Goal: Entertainment & Leisure: Consume media (video, audio)

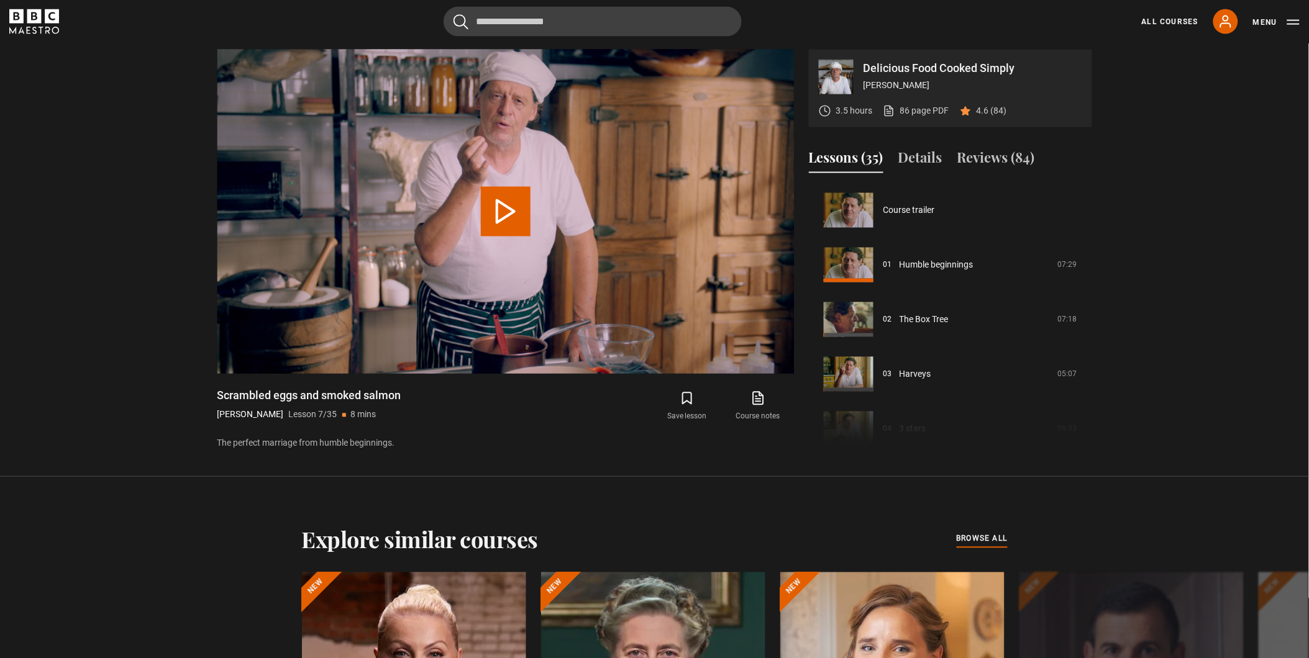
scroll to position [327, 0]
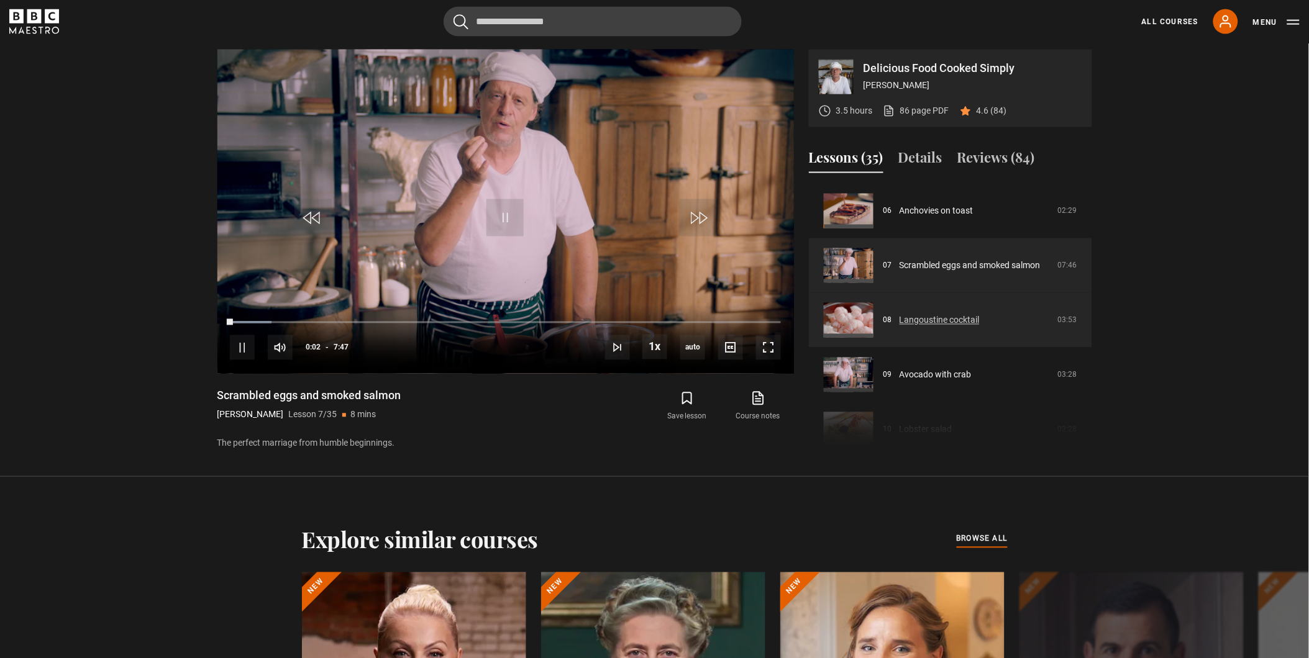
click at [910, 314] on link "Langoustine cocktail" at bounding box center [939, 320] width 80 height 13
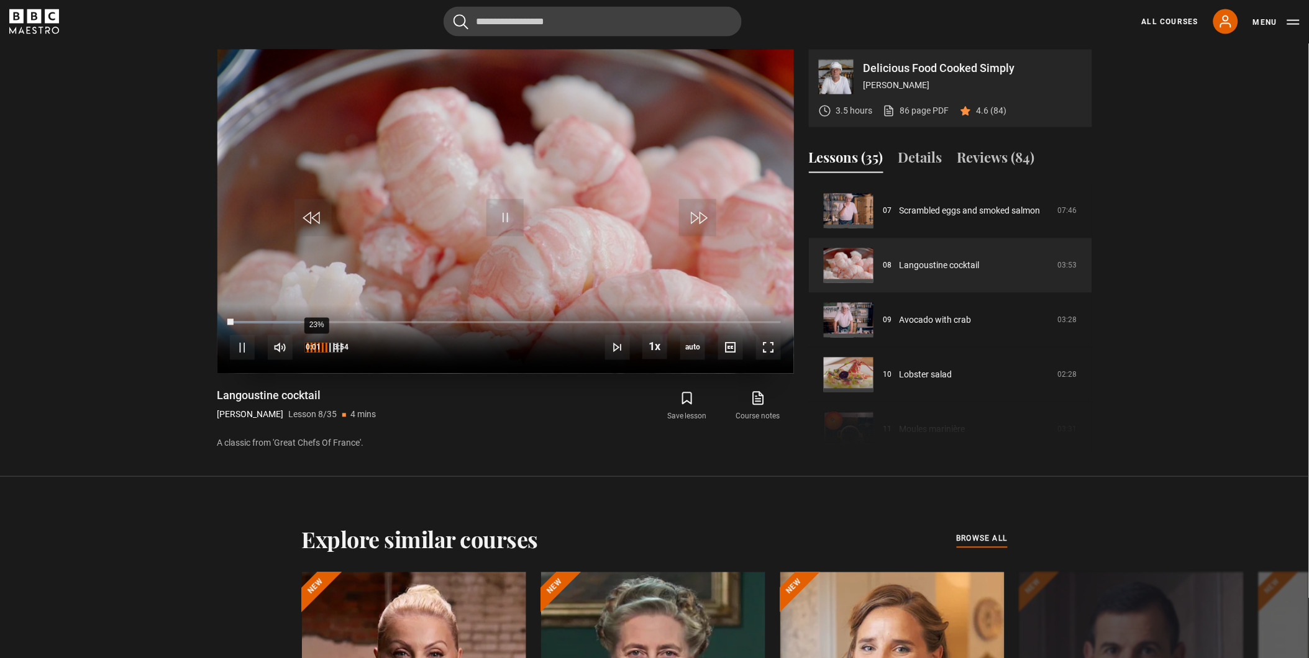
click at [316, 345] on div "23%" at bounding box center [316, 348] width 1 height 9
click at [305, 346] on div "9%" at bounding box center [323, 348] width 37 height 9
click at [324, 350] on div "53%" at bounding box center [323, 348] width 37 height 9
click at [348, 346] on div "86%" at bounding box center [348, 348] width 1 height 9
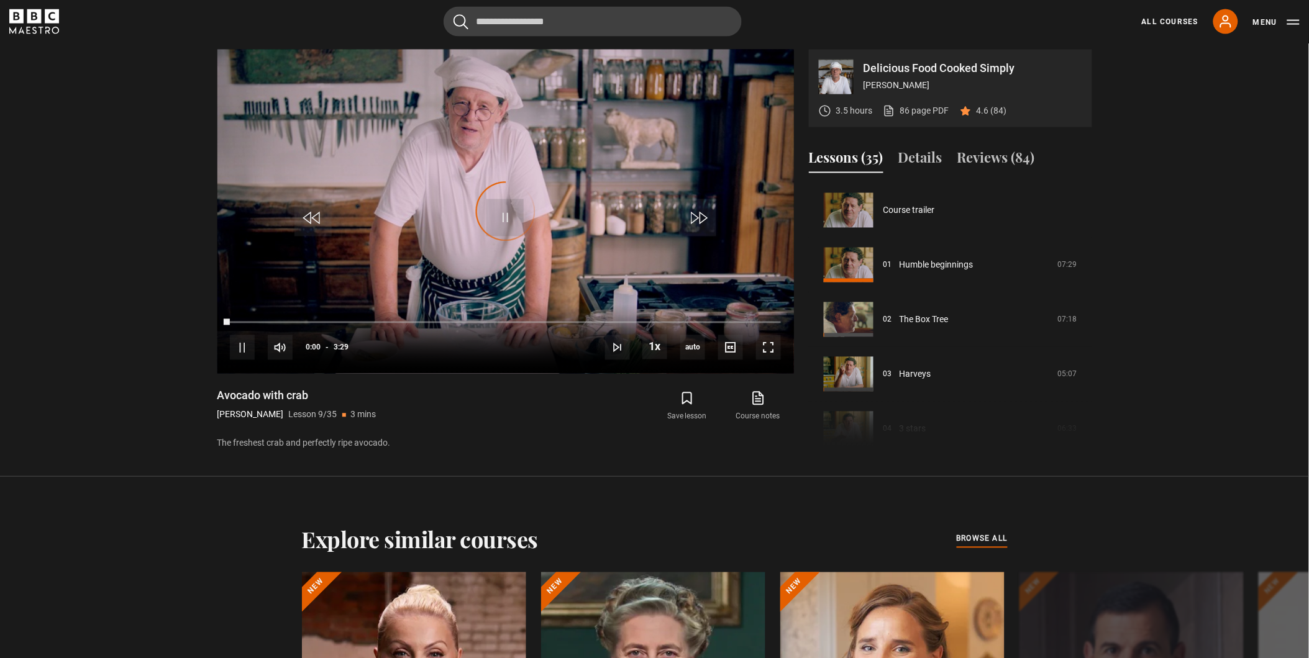
scroll to position [437, 0]
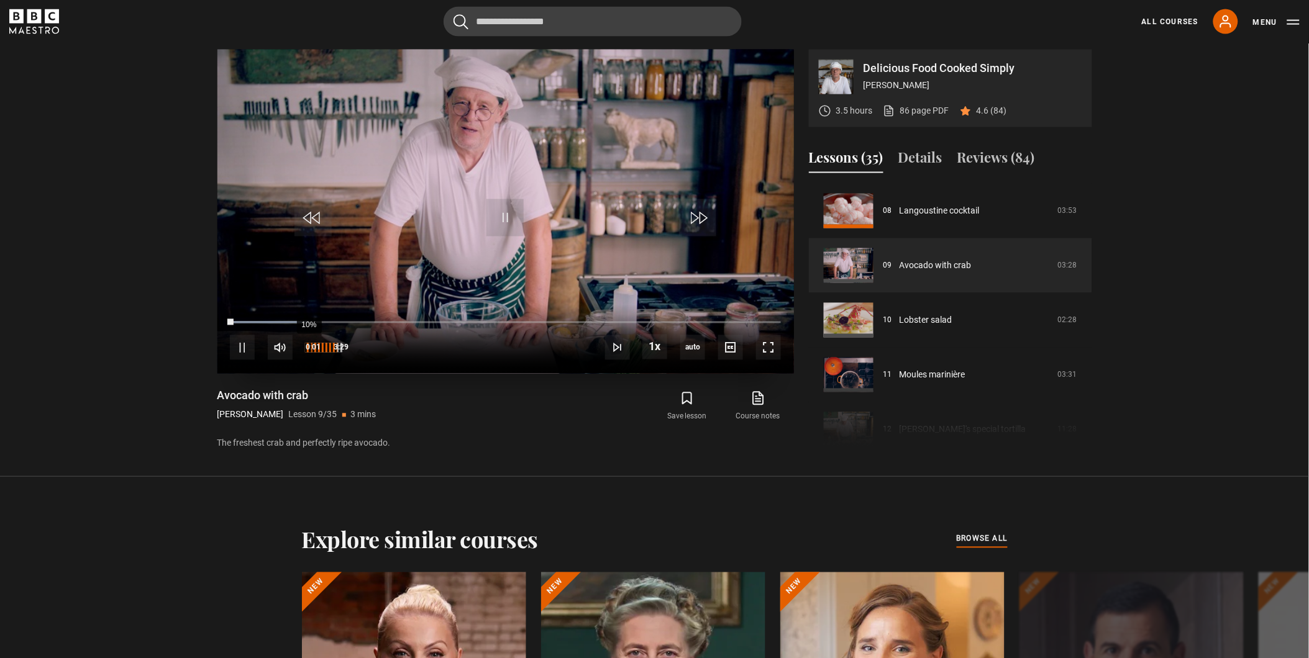
click at [311, 348] on div "10%" at bounding box center [311, 348] width 1 height 9
click at [337, 346] on div "75%" at bounding box center [323, 348] width 37 height 9
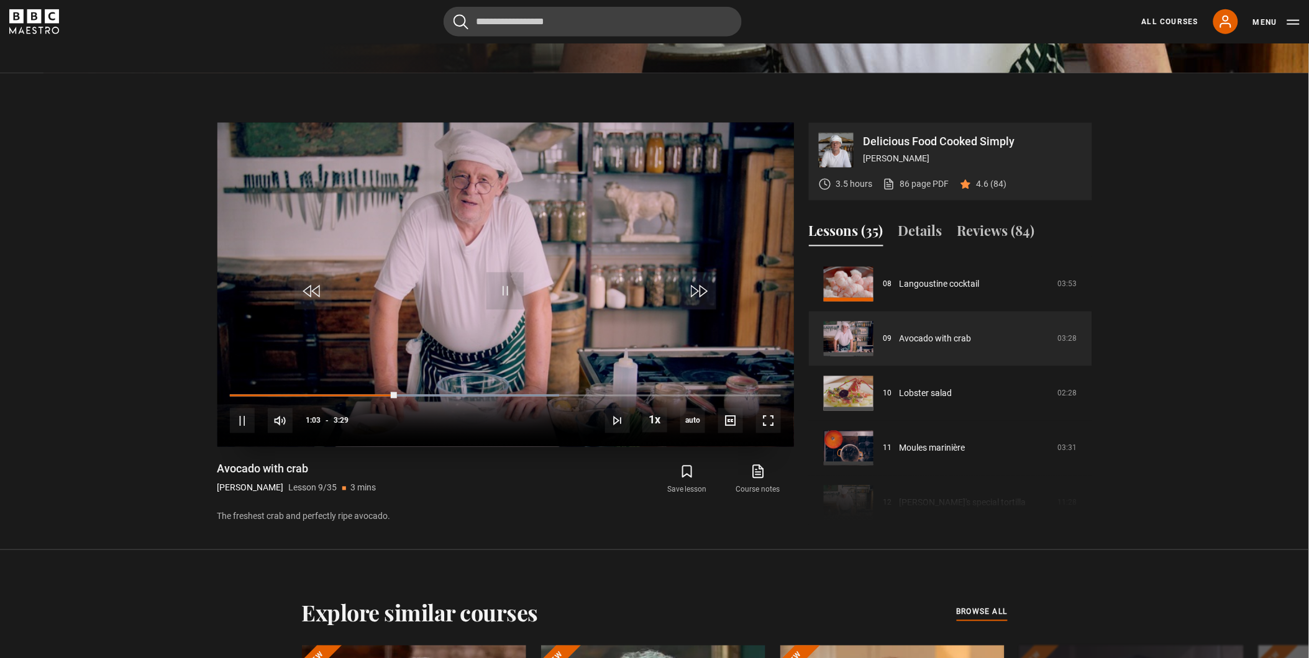
scroll to position [526, 0]
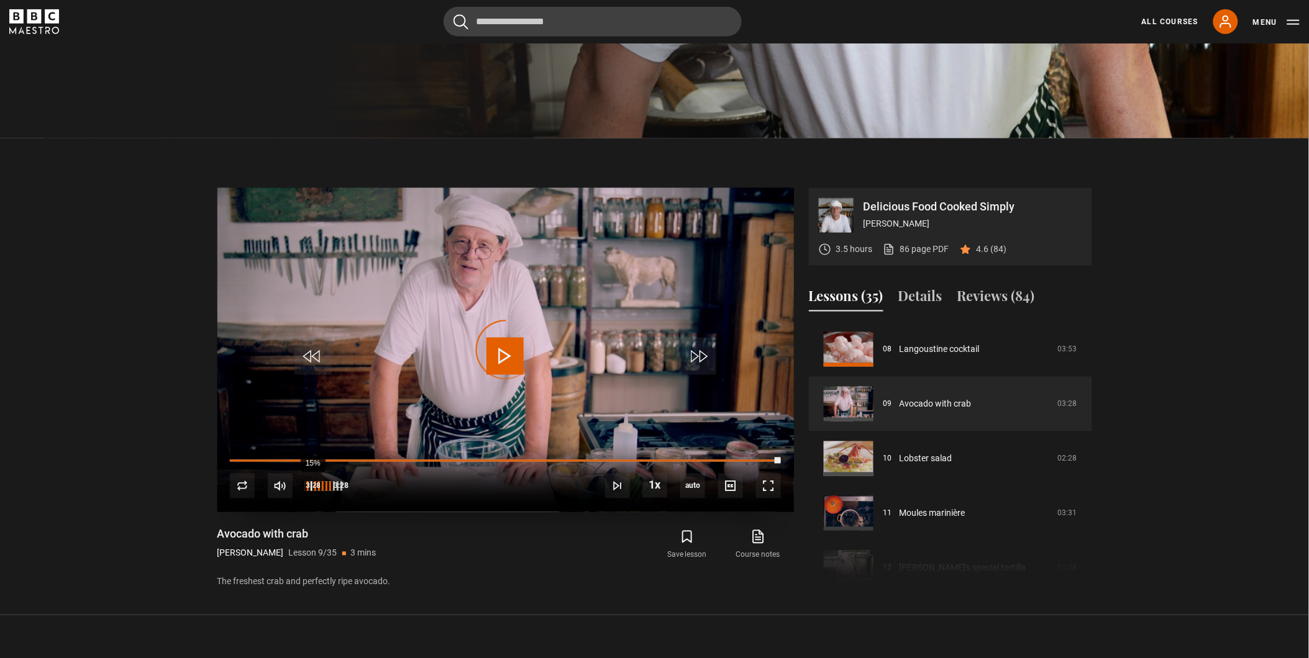
click at [312, 482] on div "15%" at bounding box center [312, 486] width 1 height 9
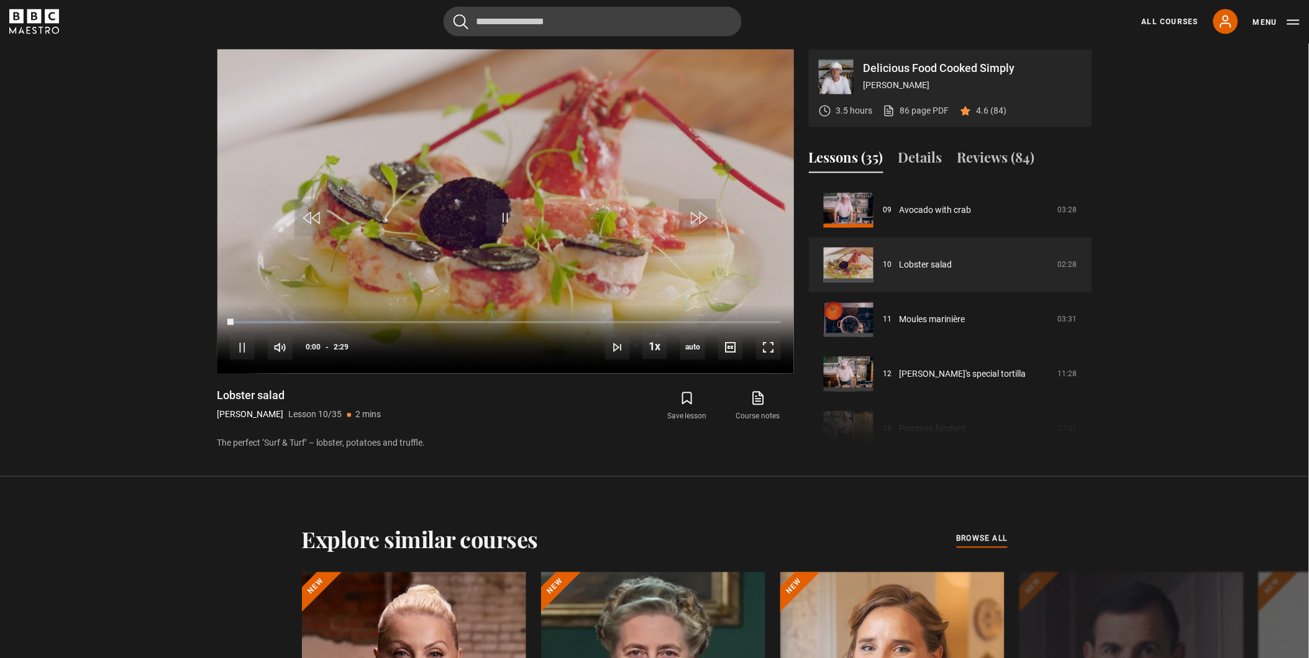
scroll to position [595, 0]
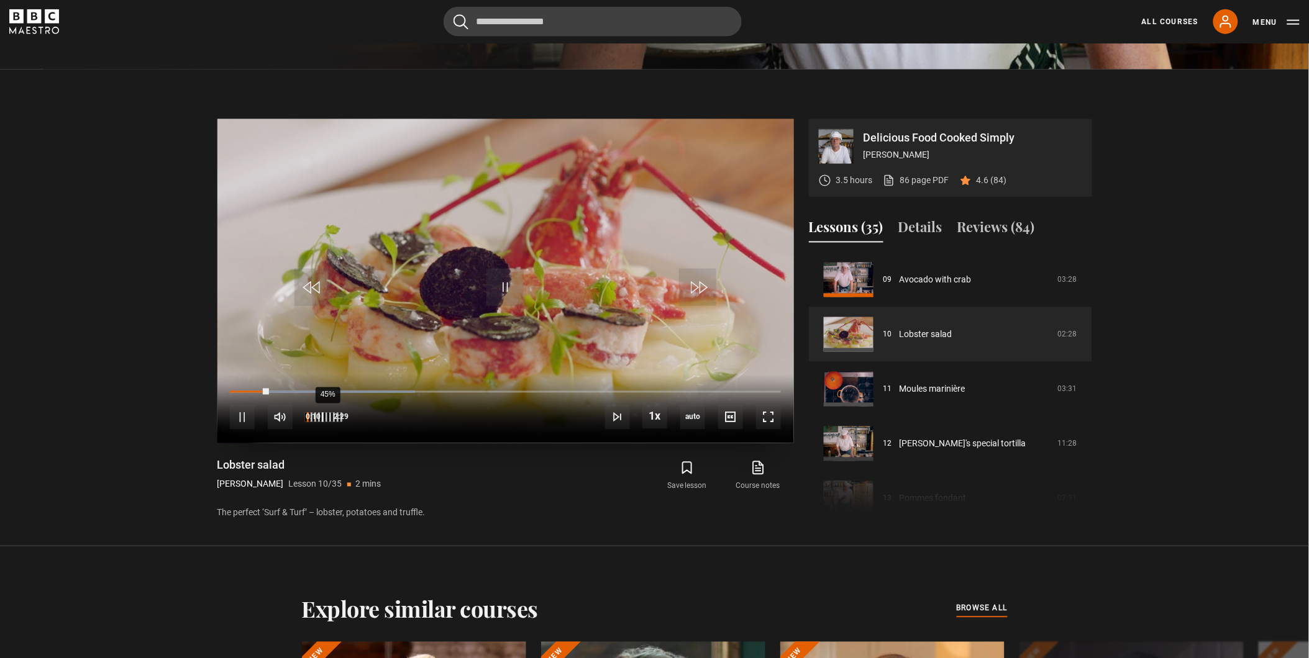
click at [327, 417] on div "45%" at bounding box center [327, 417] width 1 height 9
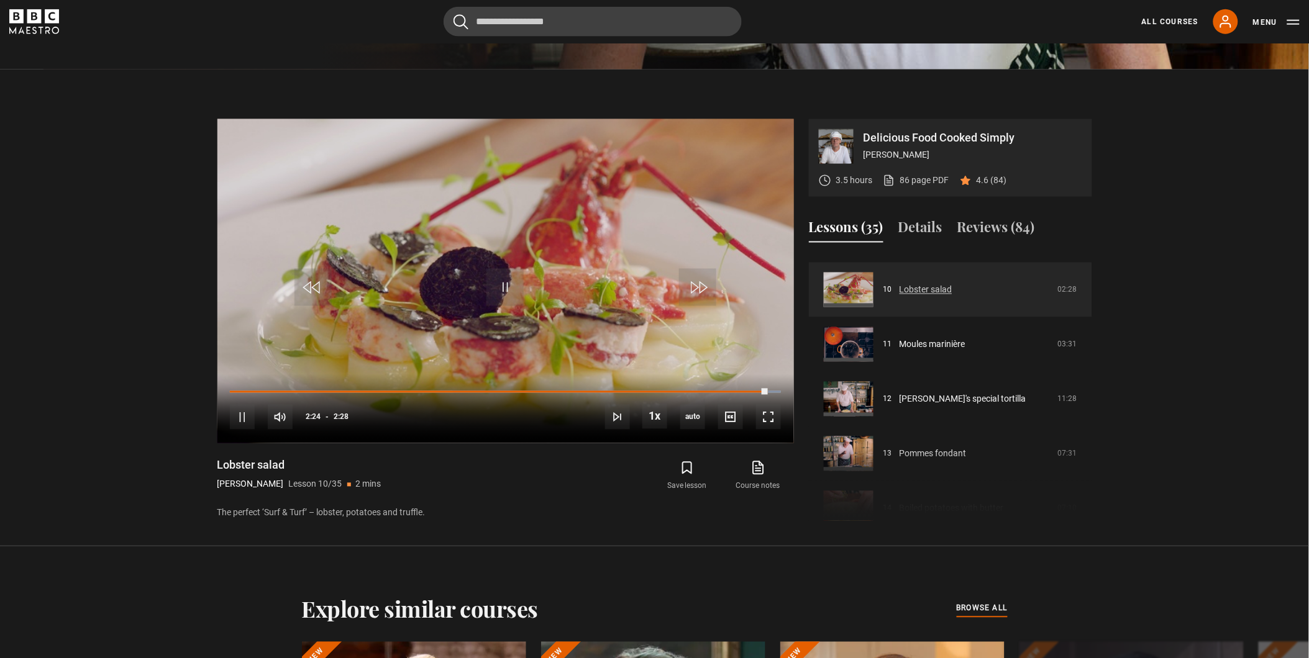
scroll to position [561, 0]
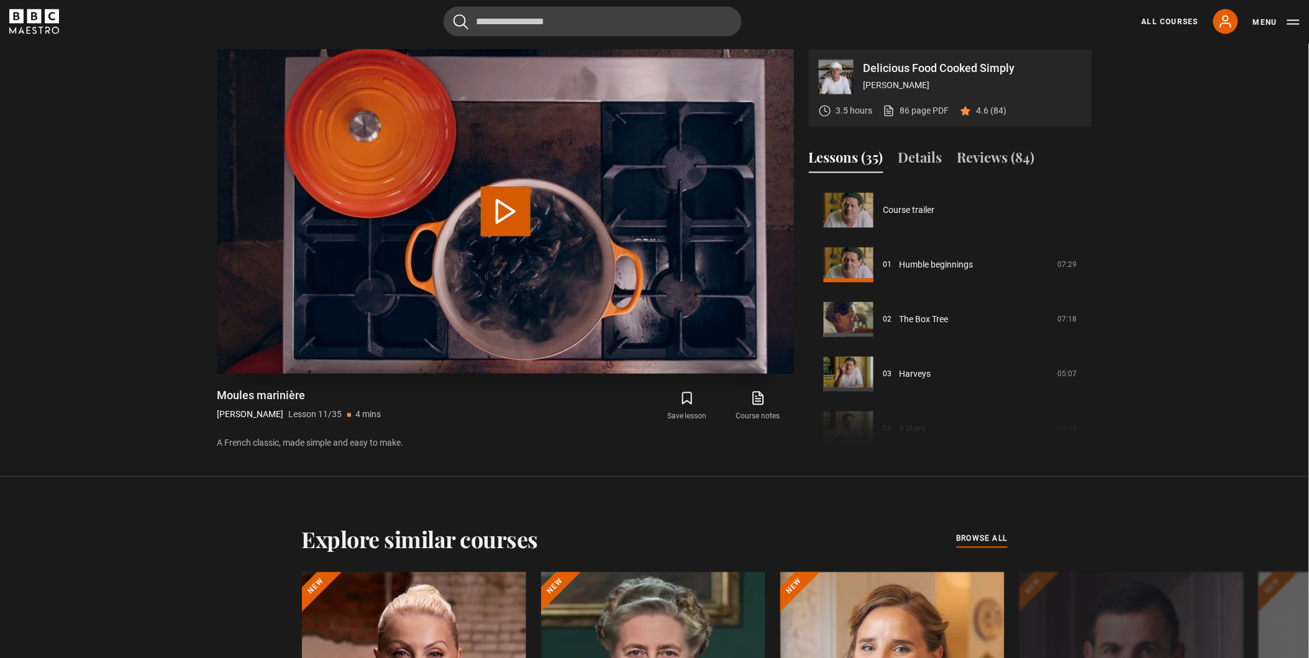
scroll to position [547, 0]
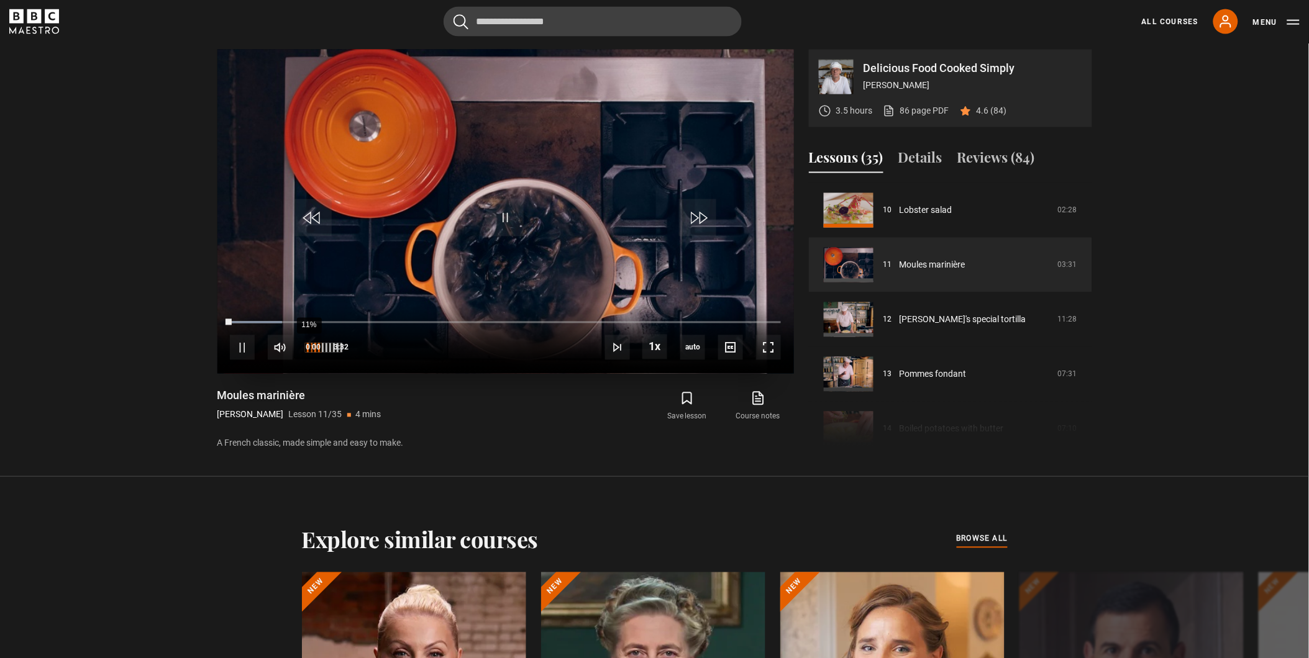
click at [311, 345] on div "11%" at bounding box center [311, 348] width 1 height 9
click at [326, 348] on div "41%" at bounding box center [326, 348] width 1 height 9
click at [398, 212] on video "Video Player" at bounding box center [505, 212] width 576 height 324
click at [571, 319] on div "10s Skip Back 10 seconds Play 10s Skip Forward 10 seconds Loaded : 94.34% 2:13 …" at bounding box center [505, 339] width 576 height 69
click at [568, 321] on div "Loaded : 94.34% 2:10 2:18" at bounding box center [505, 323] width 550 height 4
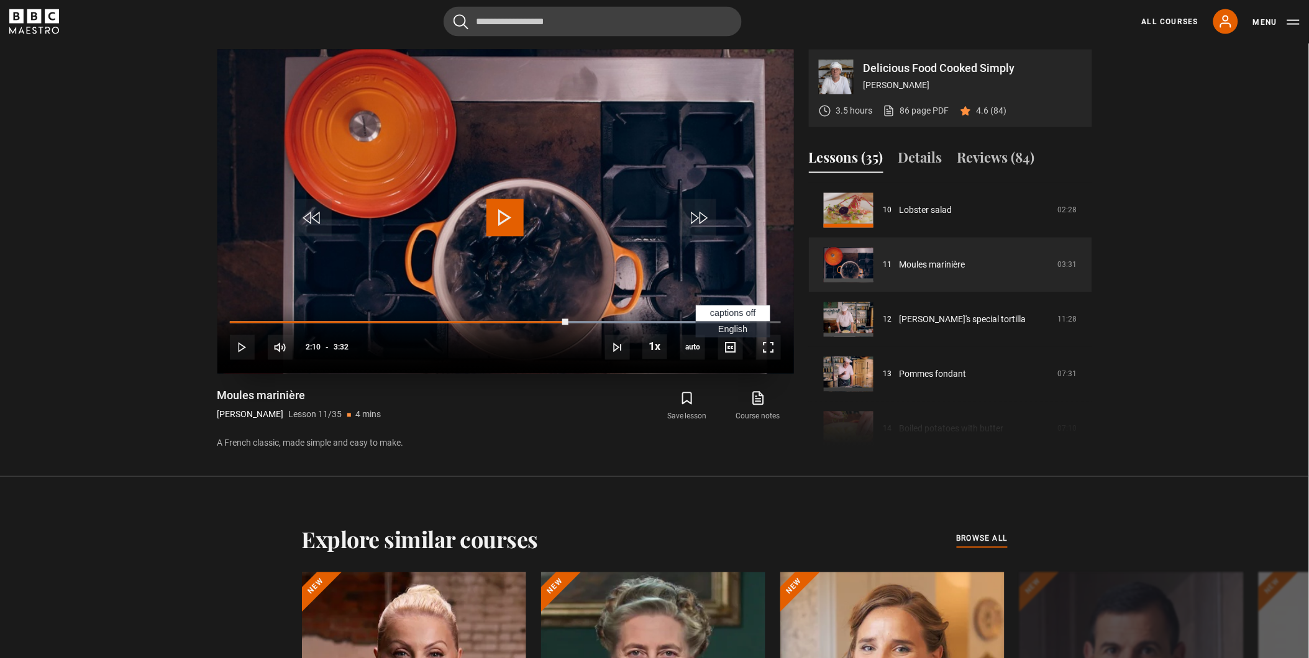
click at [733, 332] on span "English Captions" at bounding box center [732, 330] width 29 height 10
click at [508, 216] on span "Video Player" at bounding box center [504, 217] width 37 height 37
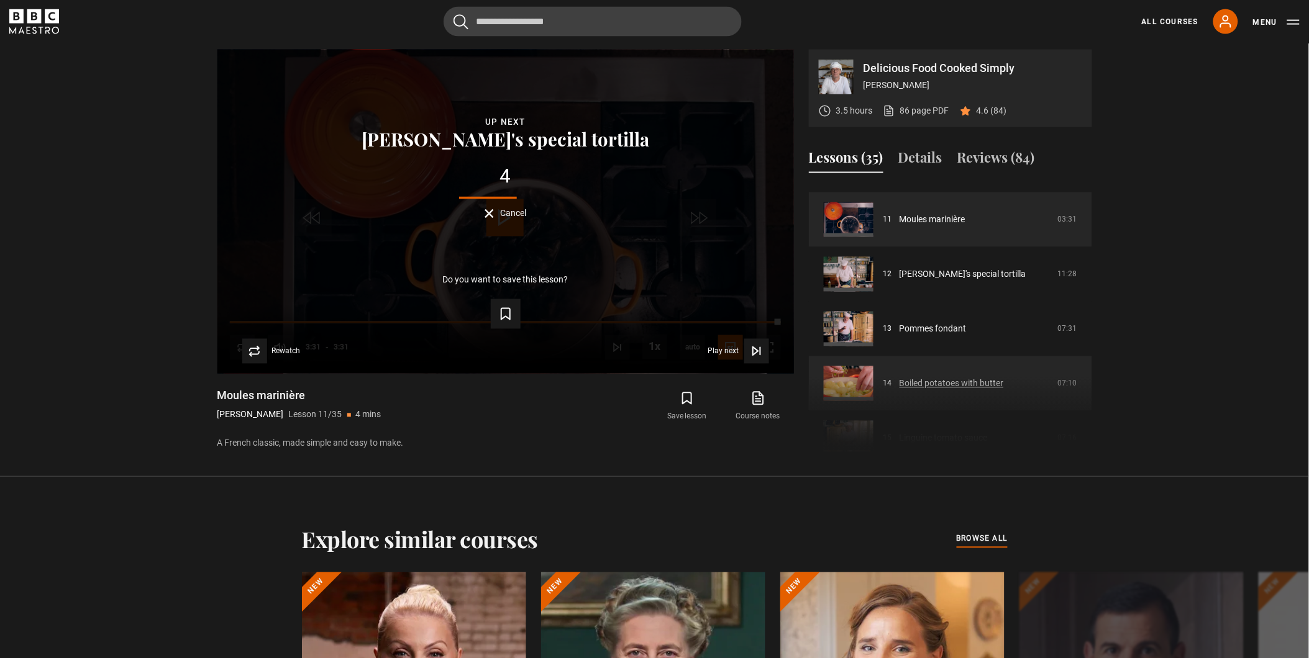
scroll to position [616, 0]
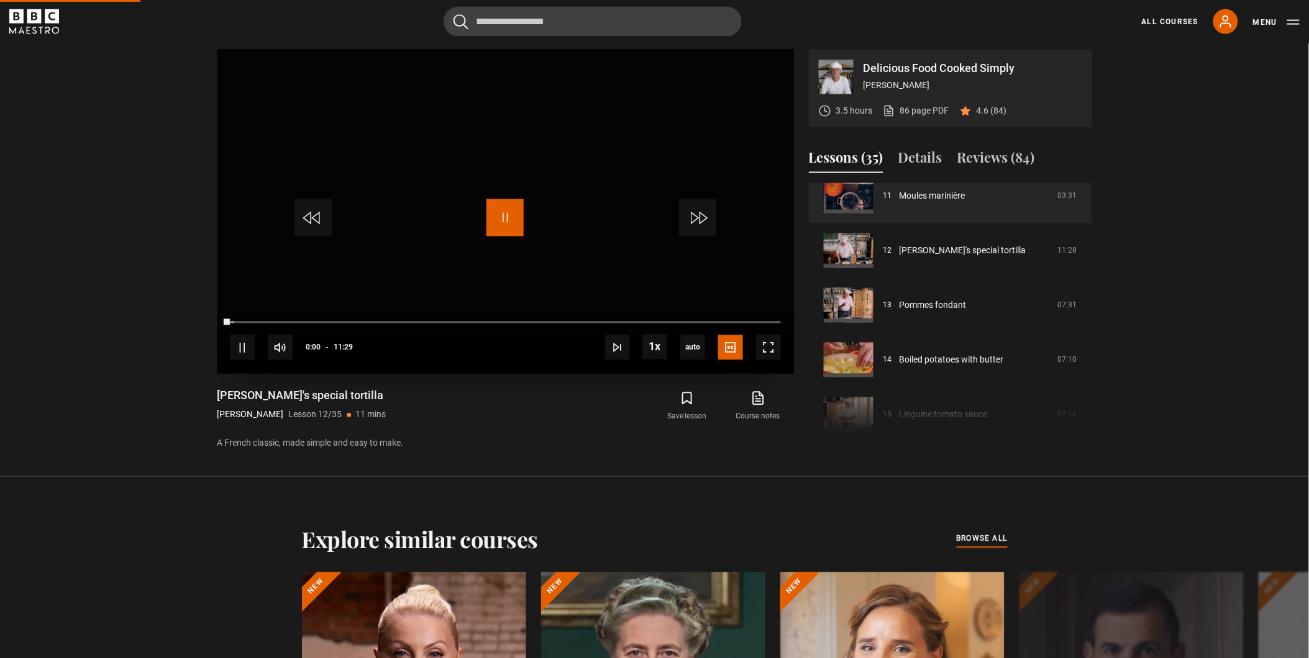
click at [508, 217] on span "Video Player" at bounding box center [504, 217] width 37 height 37
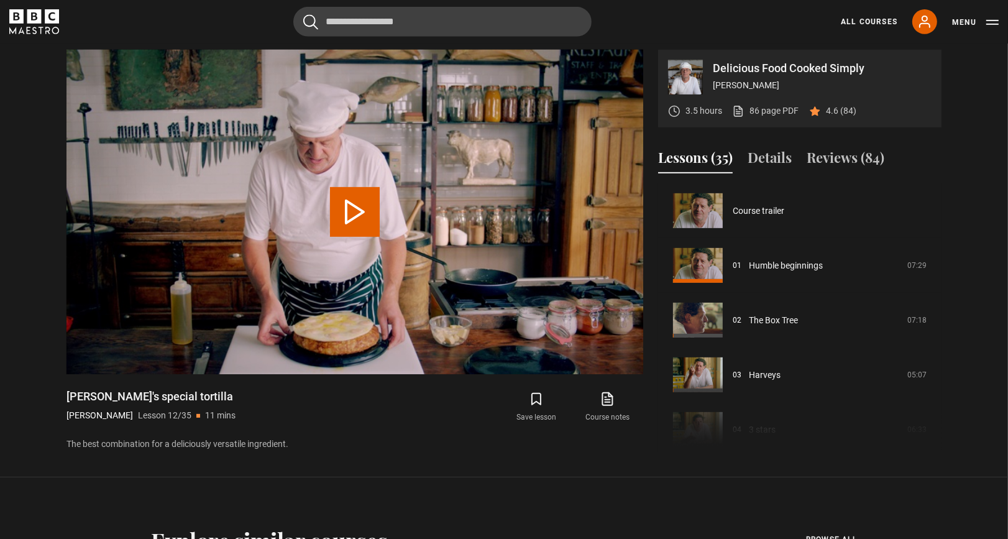
scroll to position [601, 0]
